Goal: Task Accomplishment & Management: Use online tool/utility

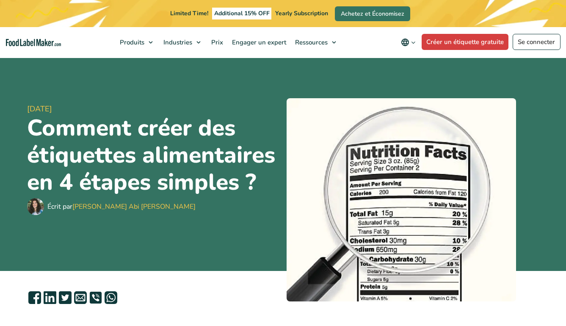
scroll to position [212, 0]
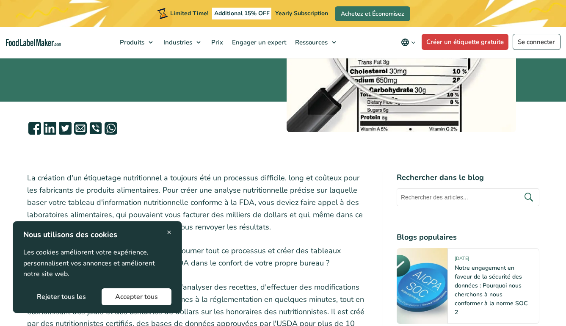
click at [169, 233] on span "×" at bounding box center [169, 232] width 5 height 11
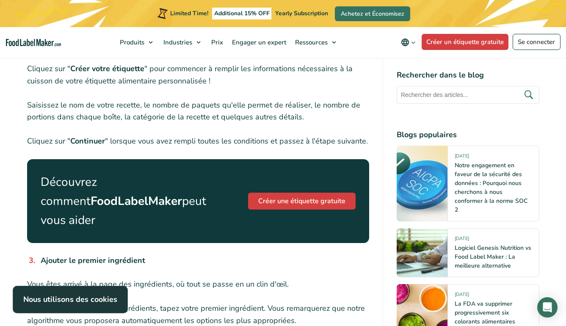
scroll to position [720, 0]
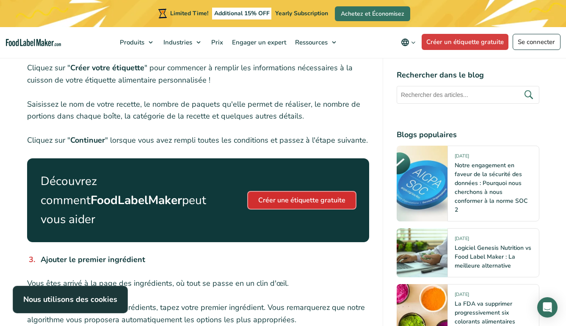
click at [283, 202] on link "Créer une étiquette gratuite" at bounding box center [302, 200] width 108 height 17
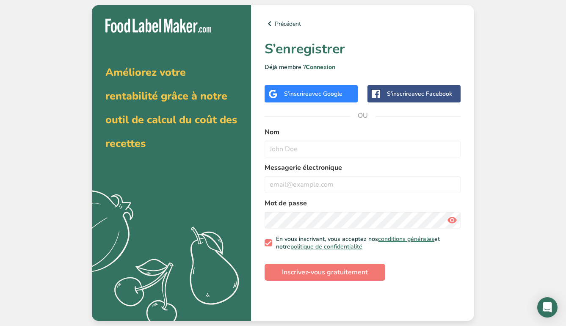
click at [307, 101] on div "S’inscrire avec Google" at bounding box center [311, 93] width 93 height 17
click at [296, 150] on input "text" at bounding box center [363, 149] width 196 height 17
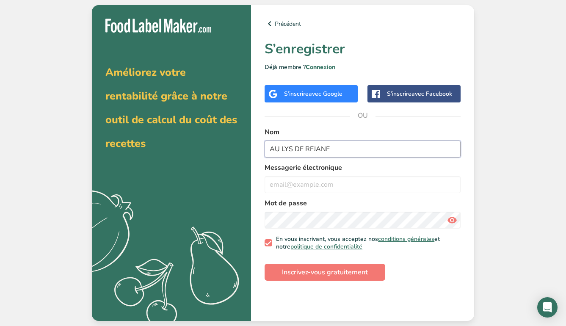
type input "AU LYS DE REJANE"
click at [429, 115] on div "Précédent S’enregistrer Déjà membre ? Connexion S’inscrire avec Google S’inscri…" at bounding box center [362, 163] width 223 height 316
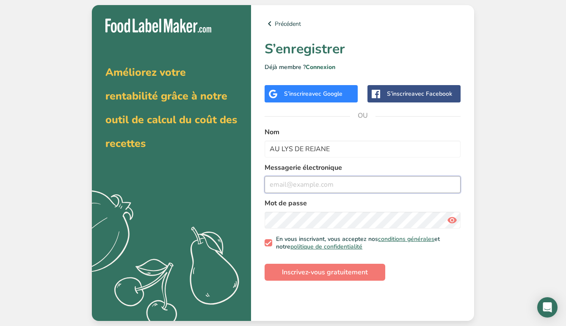
click at [337, 184] on input "email" at bounding box center [363, 184] width 196 height 17
type input "contact@aulysderejane.com"
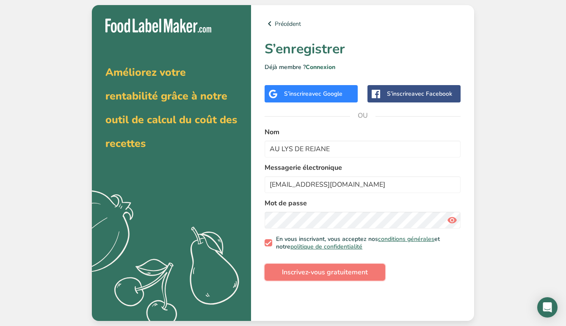
click at [337, 271] on span "Inscrivez-vous gratuitement" at bounding box center [325, 272] width 86 height 10
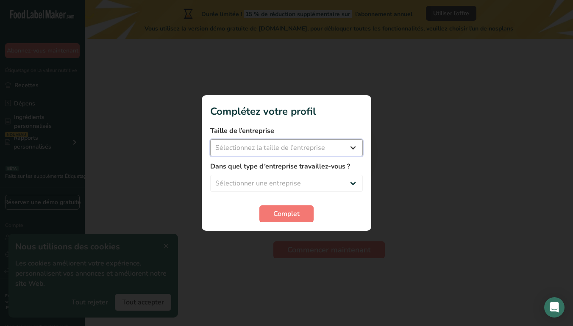
click at [352, 148] on select "Sélectionnez la taille de l’entreprise Moins de 10 employés 10 à 50 employés 51…" at bounding box center [286, 147] width 152 height 17
select select "1"
click at [210, 139] on select "Sélectionnez la taille de l’entreprise Moins de 10 employés 10 à 50 employés 51…" at bounding box center [286, 147] width 152 height 17
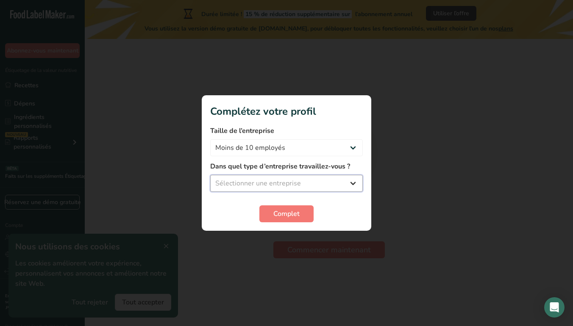
click at [353, 183] on select "Sélectionner une entreprise Fabricant d’aliments emballés Restaurant & Café Bou…" at bounding box center [286, 183] width 152 height 17
select select "1"
click at [210, 175] on select "Sélectionner une entreprise Fabricant d’aliments emballés Restaurant & Café Bou…" at bounding box center [286, 183] width 152 height 17
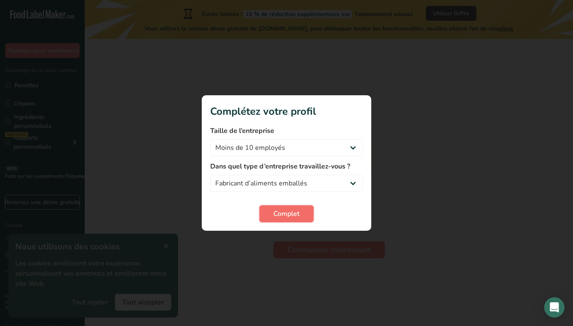
click at [285, 217] on span "Complet" at bounding box center [286, 214] width 26 height 10
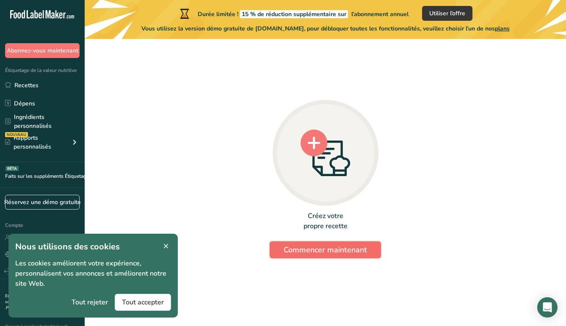
click at [335, 249] on span "Commencer maintenant" at bounding box center [325, 250] width 83 height 10
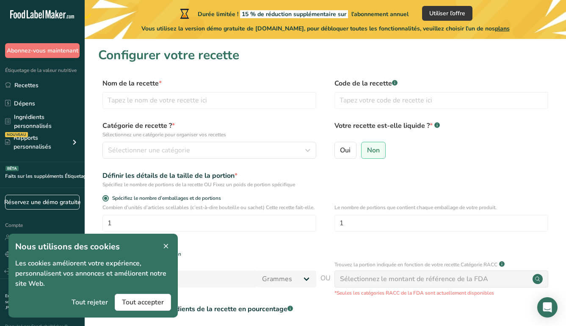
click at [166, 246] on icon at bounding box center [166, 247] width 8 height 12
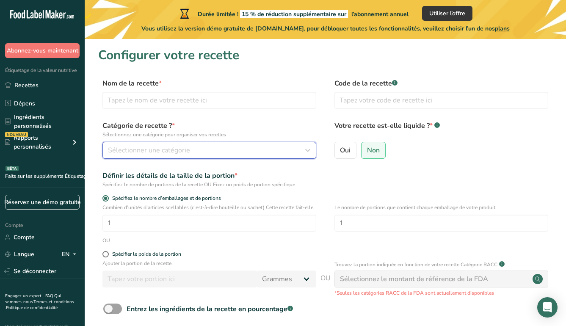
click at [310, 150] on icon "button" at bounding box center [308, 150] width 10 height 15
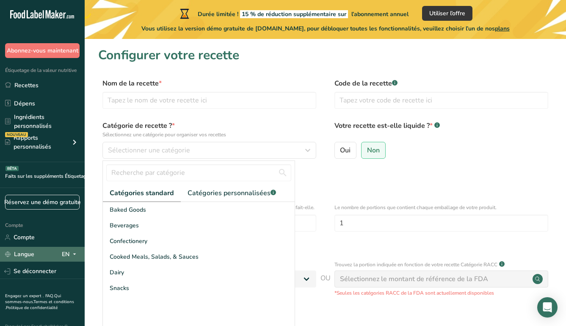
click at [75, 253] on icon at bounding box center [74, 254] width 7 height 11
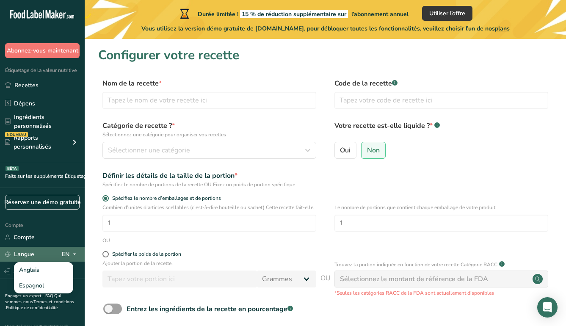
click at [75, 254] on icon at bounding box center [74, 254] width 7 height 11
